Goal: Task Accomplishment & Management: Use online tool/utility

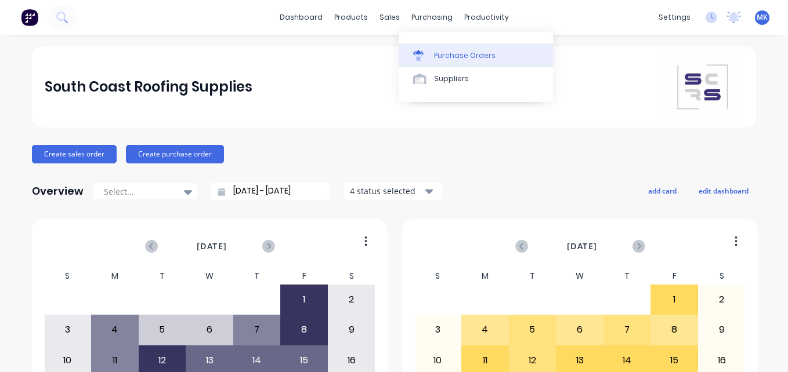
click at [430, 54] on link "Purchase Orders" at bounding box center [476, 55] width 154 height 23
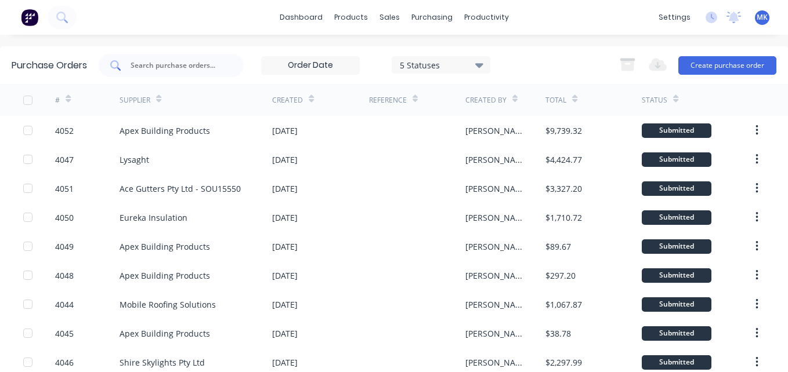
click at [215, 74] on div at bounding box center [171, 65] width 145 height 23
type input "3910"
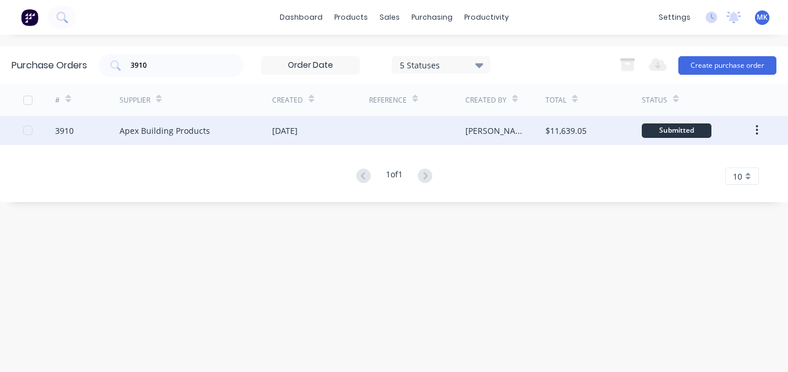
click at [447, 139] on div at bounding box center [417, 130] width 96 height 29
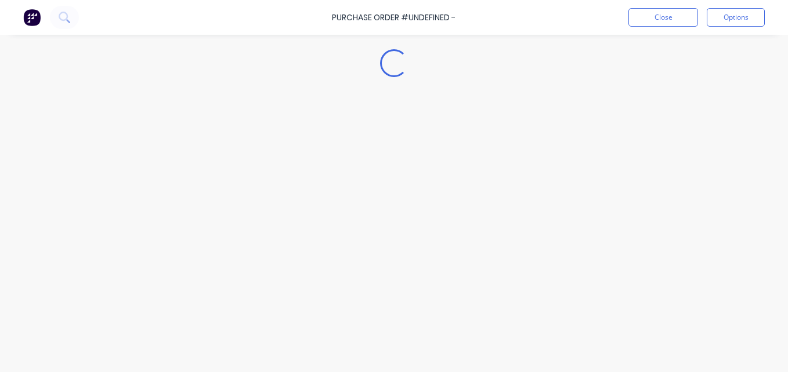
click at [322, 230] on div "Loading..." at bounding box center [394, 169] width 788 height 314
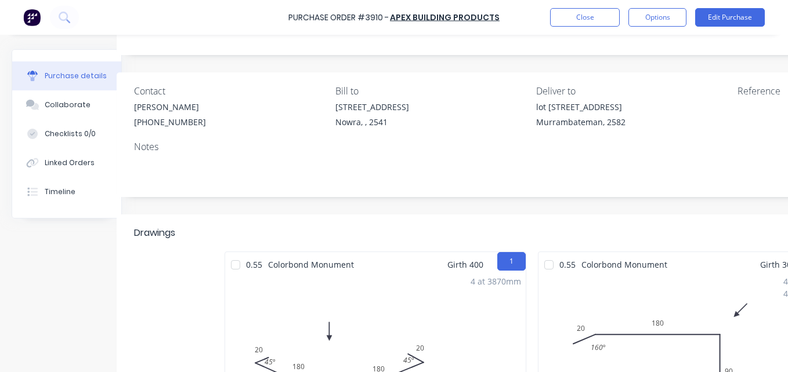
scroll to position [56, 190]
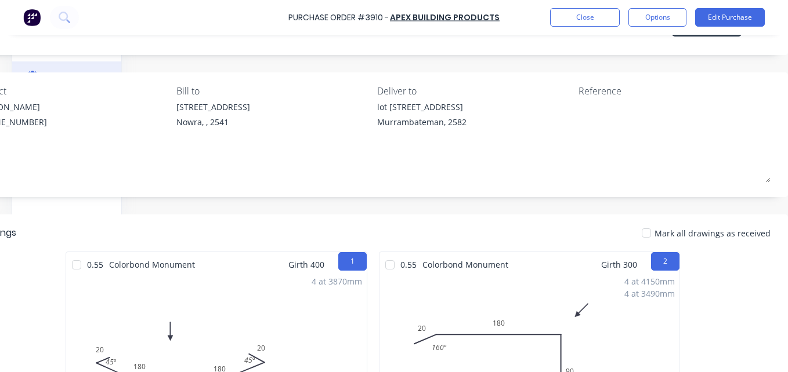
click at [647, 231] on div at bounding box center [646, 233] width 23 height 23
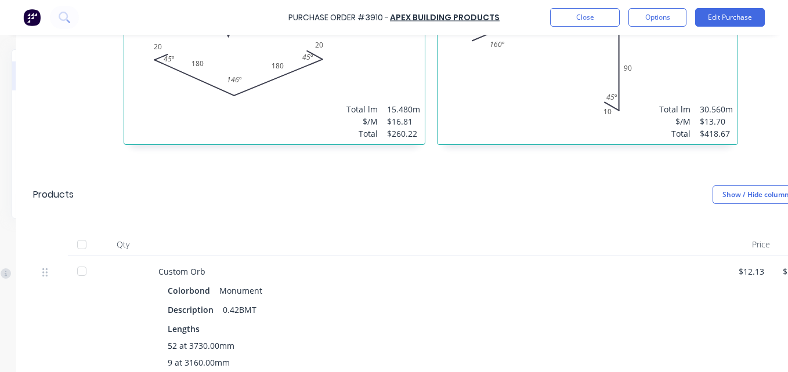
scroll to position [359, 123]
click at [89, 244] on div at bounding box center [82, 244] width 23 height 23
click at [104, 245] on div "Qty" at bounding box center [123, 244] width 52 height 23
click at [643, 20] on button "Options" at bounding box center [657, 17] width 58 height 19
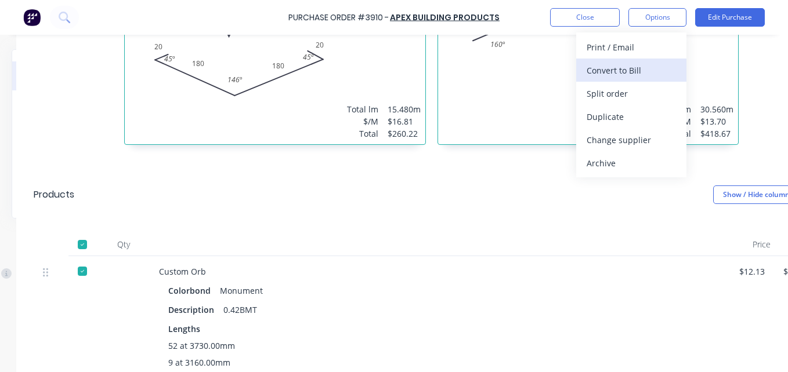
click at [631, 68] on div "Convert to Bill" at bounding box center [630, 70] width 89 height 17
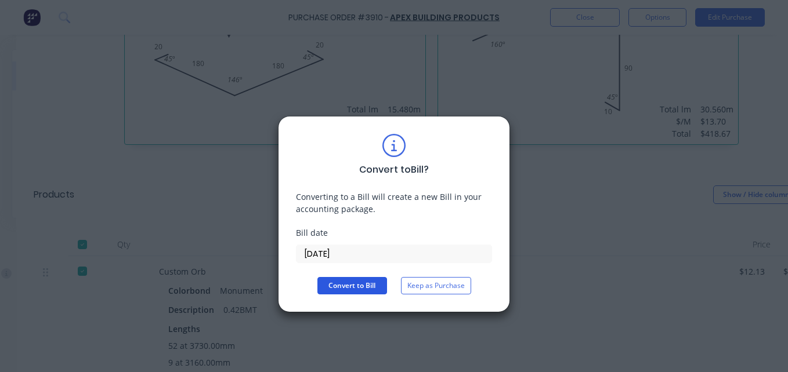
click at [359, 283] on button "Convert to Bill" at bounding box center [352, 285] width 70 height 17
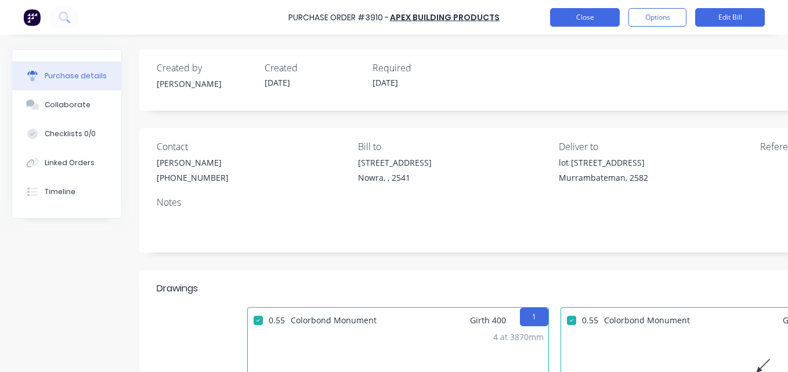
click at [578, 23] on button "Close" at bounding box center [585, 17] width 70 height 19
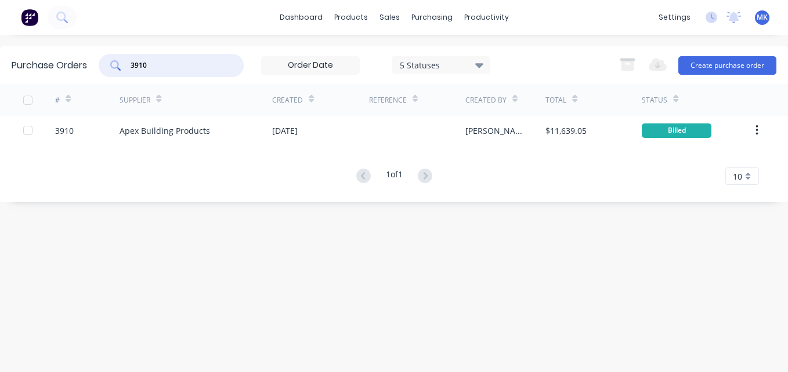
click at [202, 68] on input "3910" at bounding box center [177, 66] width 96 height 12
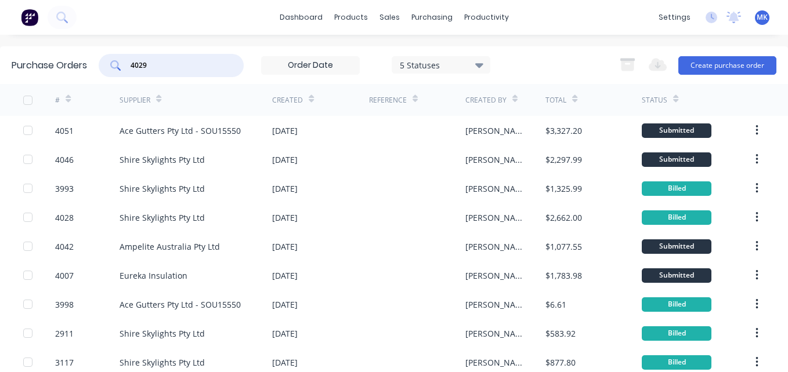
type input "4029"
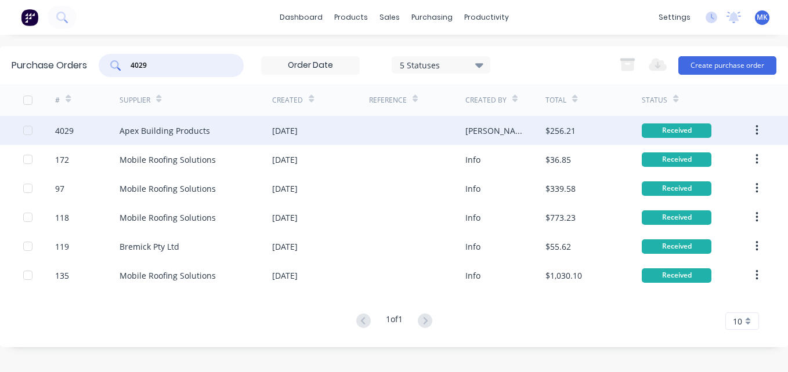
click at [456, 128] on div at bounding box center [417, 130] width 96 height 29
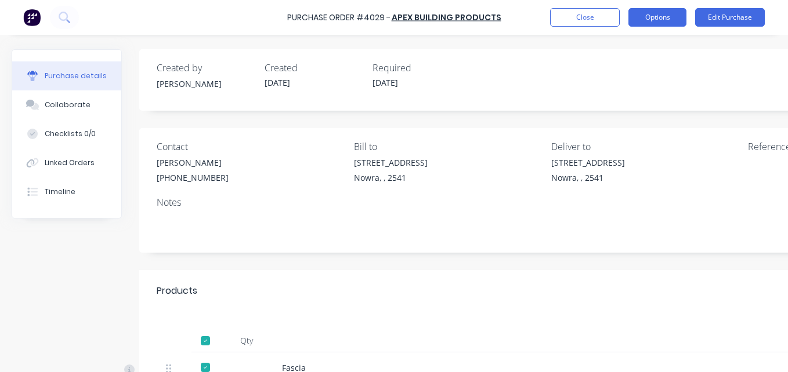
click at [666, 16] on button "Options" at bounding box center [657, 17] width 58 height 19
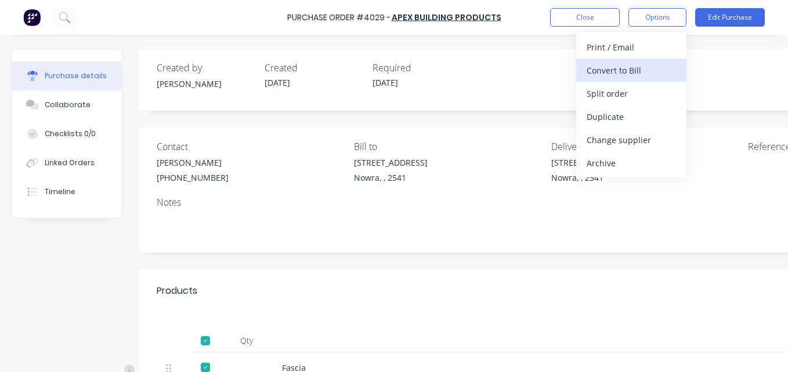
click at [654, 73] on div "Convert to Bill" at bounding box center [630, 70] width 89 height 17
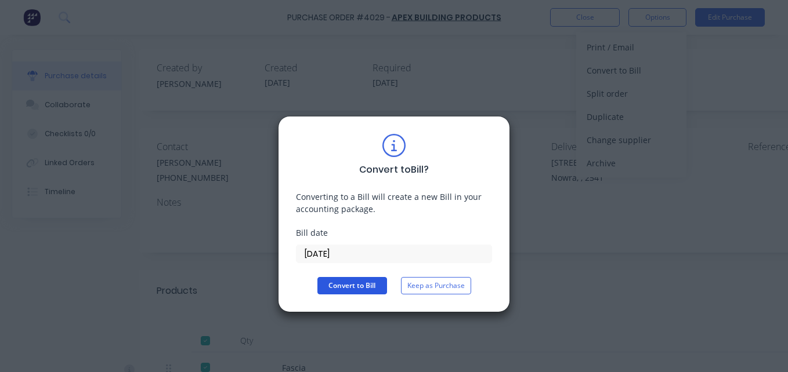
click at [346, 288] on button "Convert to Bill" at bounding box center [352, 285] width 70 height 17
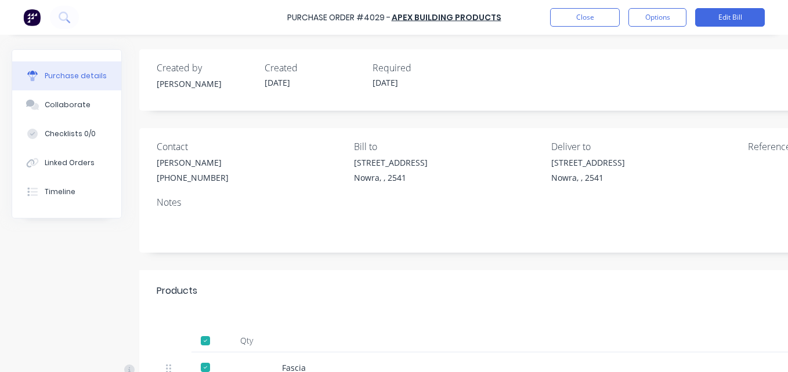
click at [548, 11] on div "Purchase Order #4029 - Apex Building Products Close Options Edit Bill" at bounding box center [394, 17] width 788 height 35
click at [568, 21] on button "Close" at bounding box center [585, 17] width 70 height 19
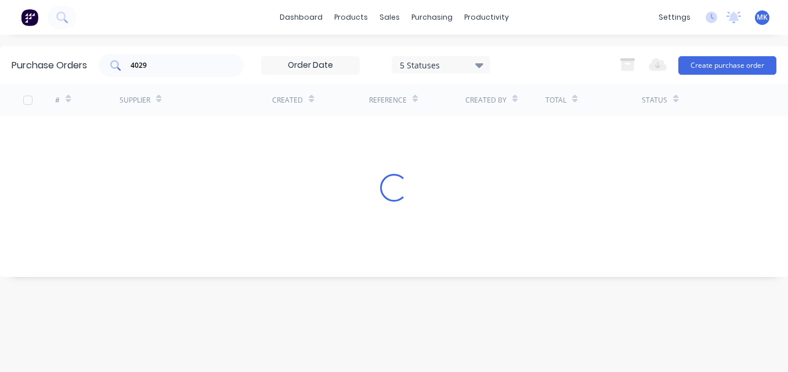
click at [155, 66] on input "4029" at bounding box center [177, 66] width 96 height 12
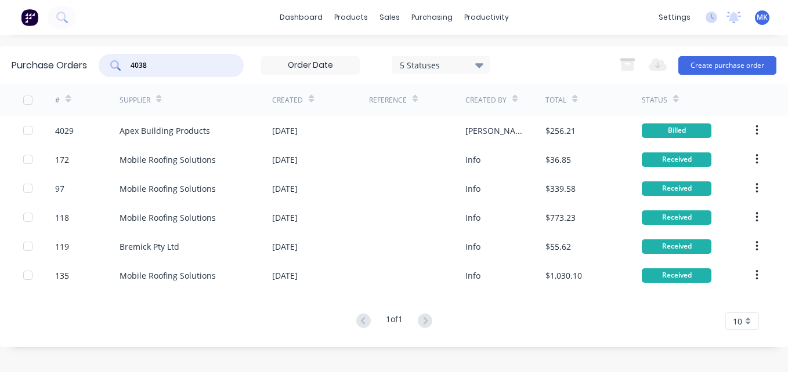
type input "4038"
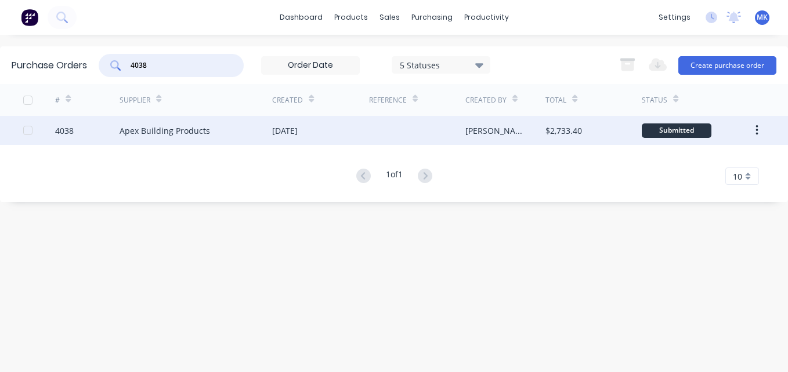
click at [329, 138] on div "[DATE]" at bounding box center [320, 130] width 96 height 29
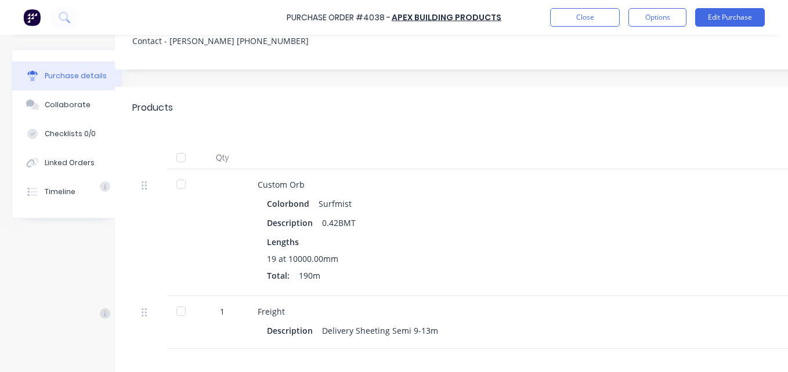
scroll to position [184, 26]
click at [183, 154] on div at bounding box center [179, 156] width 23 height 23
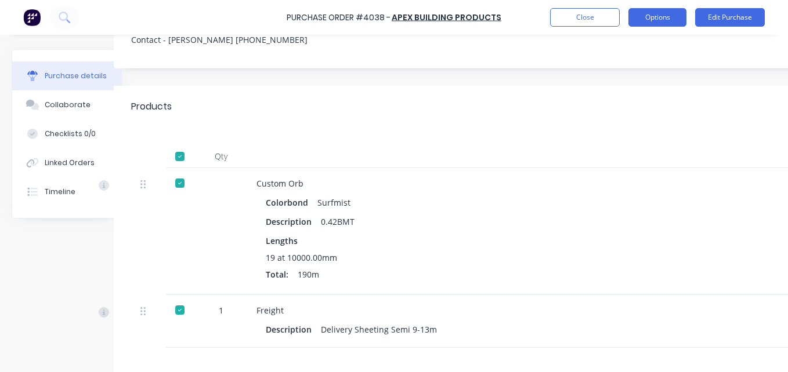
click at [671, 9] on button "Options" at bounding box center [657, 17] width 58 height 19
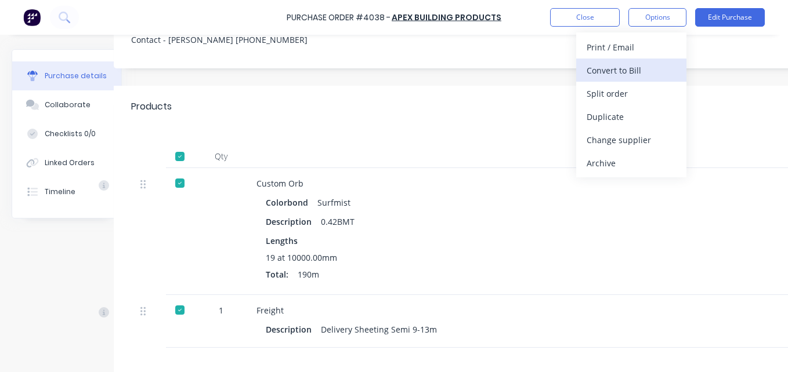
click at [639, 74] on div "Convert to Bill" at bounding box center [630, 70] width 89 height 17
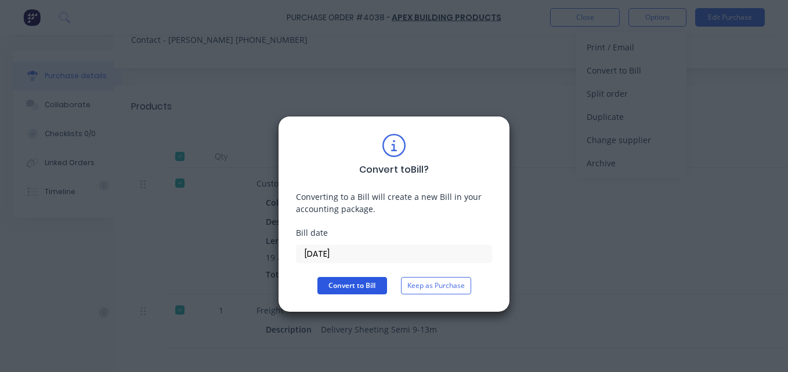
click at [365, 287] on button "Convert to Bill" at bounding box center [352, 285] width 70 height 17
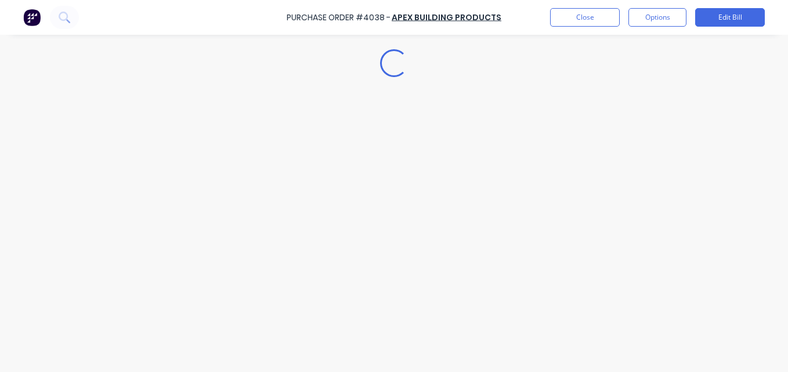
type textarea "x"
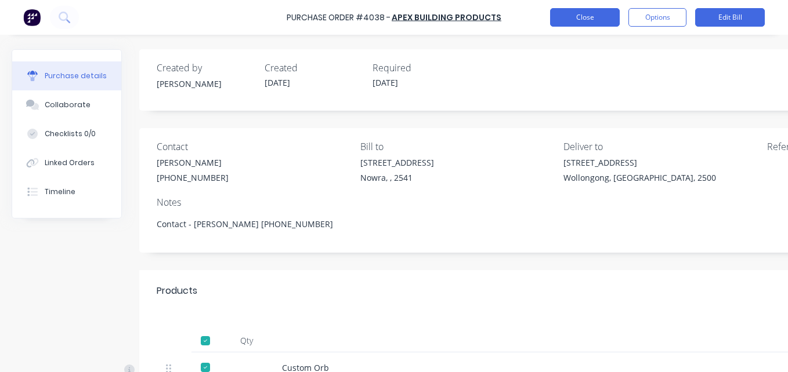
click at [560, 24] on button "Close" at bounding box center [585, 17] width 70 height 19
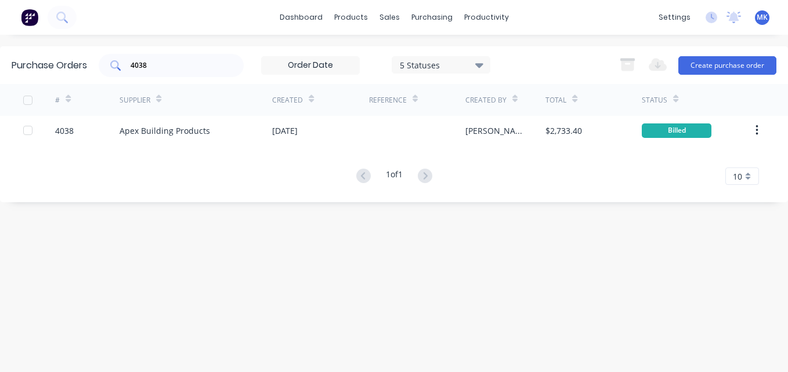
click at [185, 65] on input "4038" at bounding box center [177, 66] width 96 height 12
type input "4040"
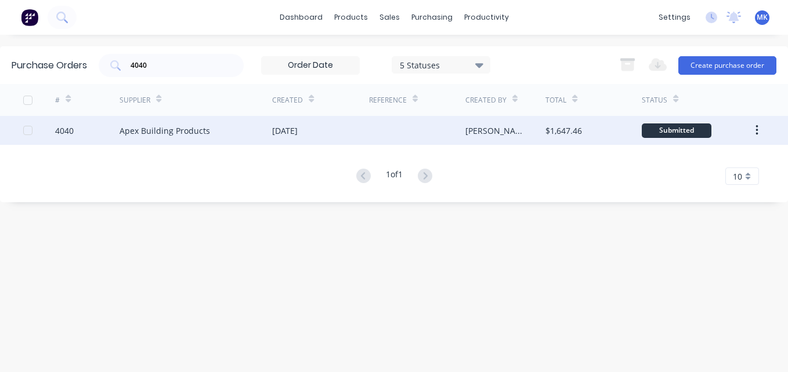
click at [263, 139] on div "Apex Building Products" at bounding box center [195, 130] width 153 height 29
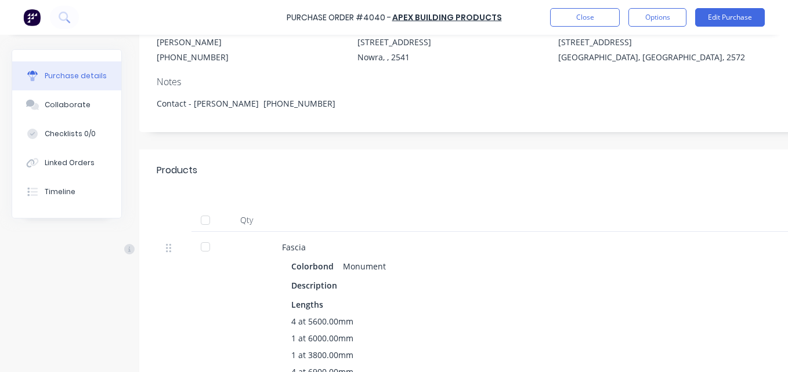
scroll to position [121, 0]
click at [209, 215] on div at bounding box center [205, 219] width 23 height 23
click at [670, 14] on button "Options" at bounding box center [657, 17] width 58 height 19
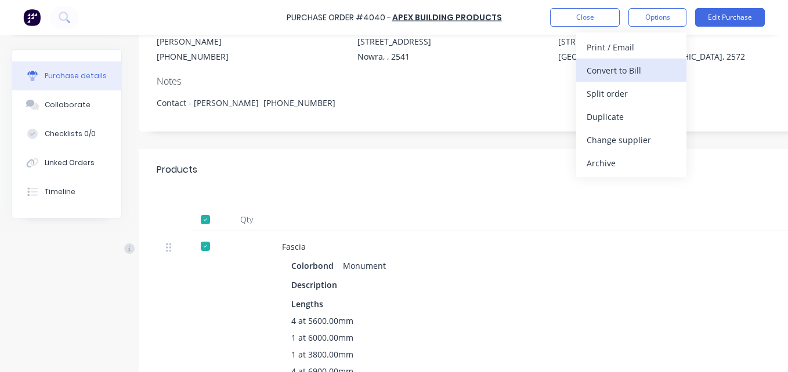
click at [652, 70] on div "Convert to Bill" at bounding box center [630, 70] width 89 height 17
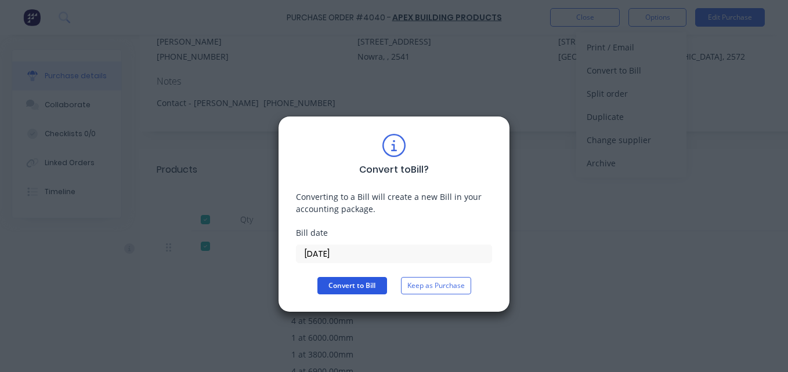
click at [355, 284] on button "Convert to Bill" at bounding box center [352, 285] width 70 height 17
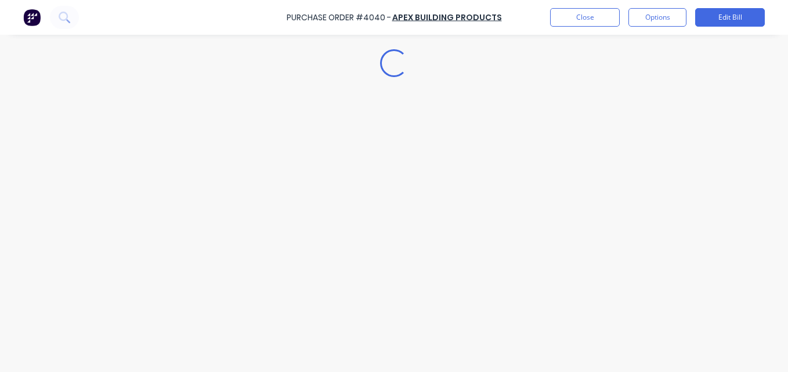
type textarea "x"
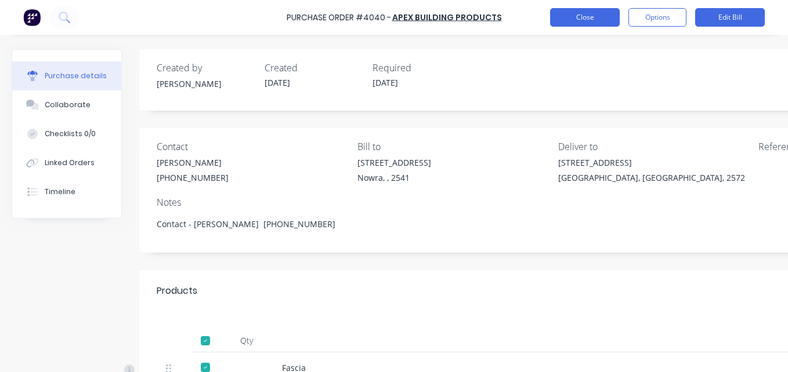
click at [568, 15] on button "Close" at bounding box center [585, 17] width 70 height 19
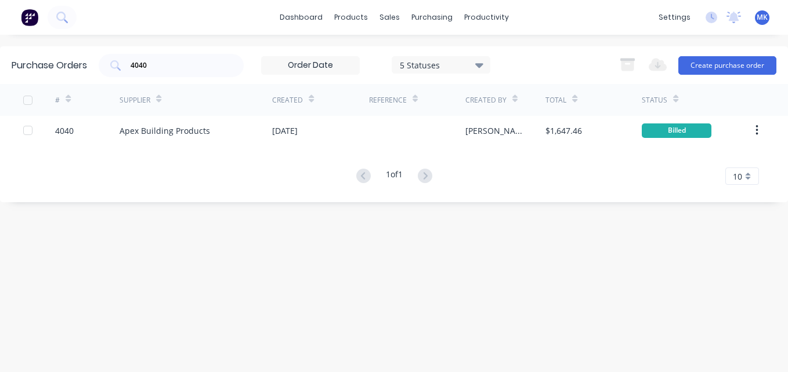
click at [189, 78] on div "Purchase Orders 4040 5 Statuses 5 Statuses Export to Excel (XLSX) Create purcha…" at bounding box center [394, 65] width 788 height 38
click at [177, 66] on input "4040" at bounding box center [177, 66] width 96 height 12
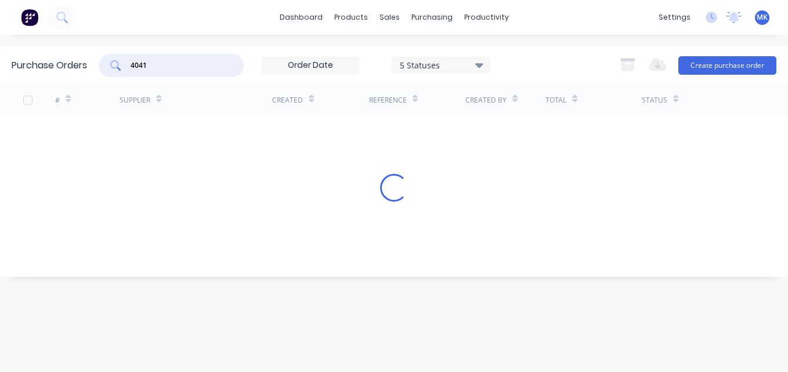
type input "4041"
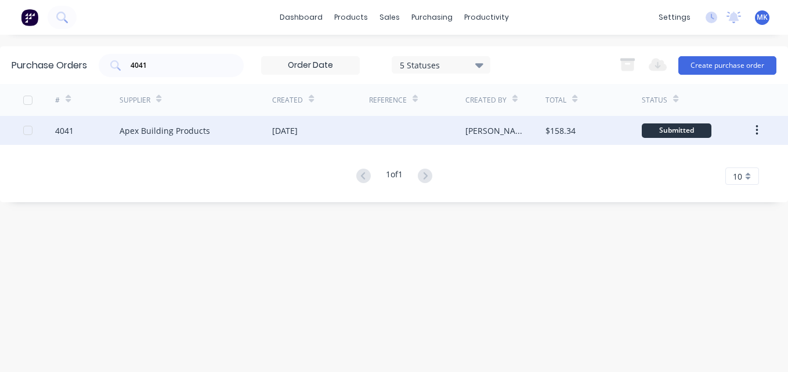
click at [543, 126] on div "[PERSON_NAME]" at bounding box center [505, 130] width 81 height 29
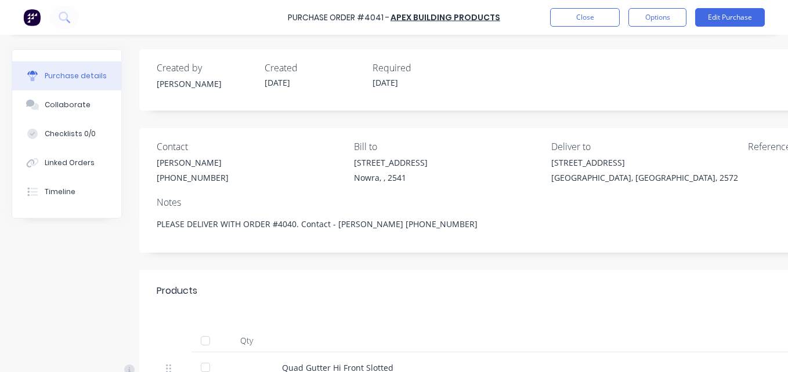
click at [215, 336] on div at bounding box center [205, 340] width 23 height 23
drag, startPoint x: 215, startPoint y: 336, endPoint x: 613, endPoint y: 95, distance: 465.3
click at [658, 23] on button "Options" at bounding box center [657, 17] width 58 height 19
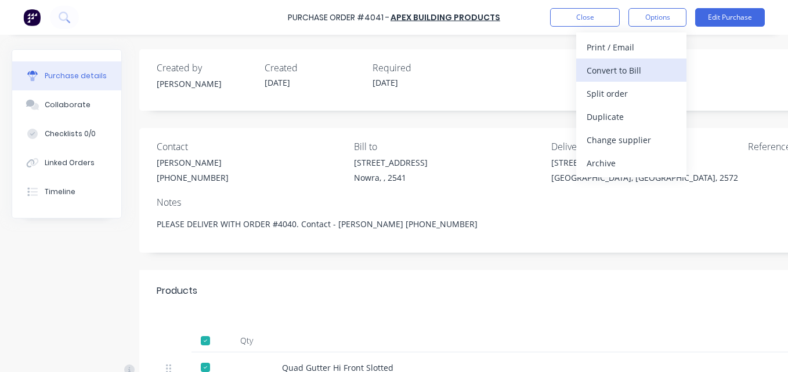
click at [652, 76] on div "Convert to Bill" at bounding box center [630, 70] width 89 height 17
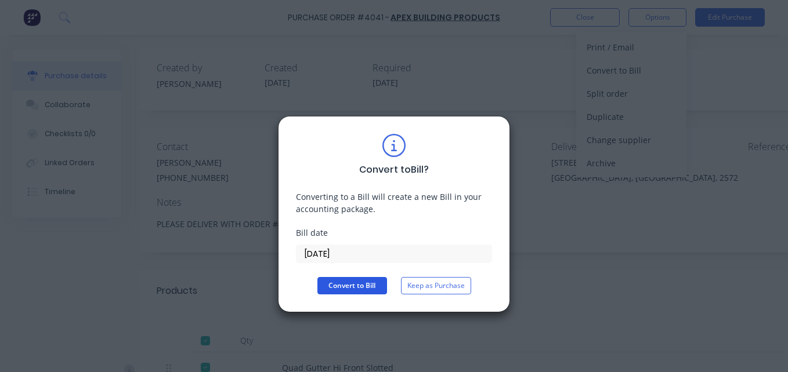
click at [343, 287] on button "Convert to Bill" at bounding box center [352, 285] width 70 height 17
type textarea "x"
